Goal: Task Accomplishment & Management: Manage account settings

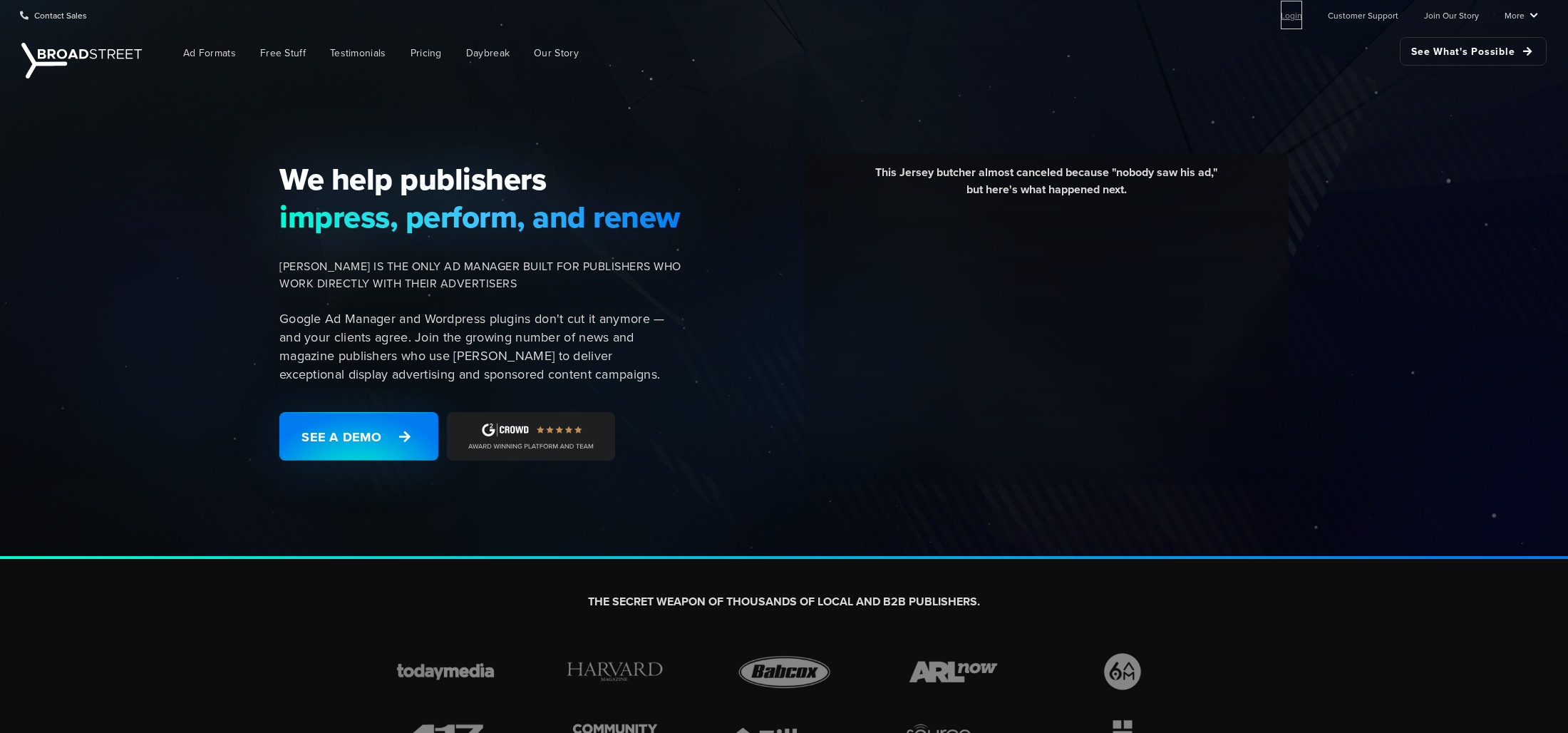
click at [1294, 15] on link "Login" at bounding box center [1292, 15] width 21 height 29
click at [1302, 15] on link "Login" at bounding box center [1292, 15] width 21 height 29
